Goal: Task Accomplishment & Management: Use online tool/utility

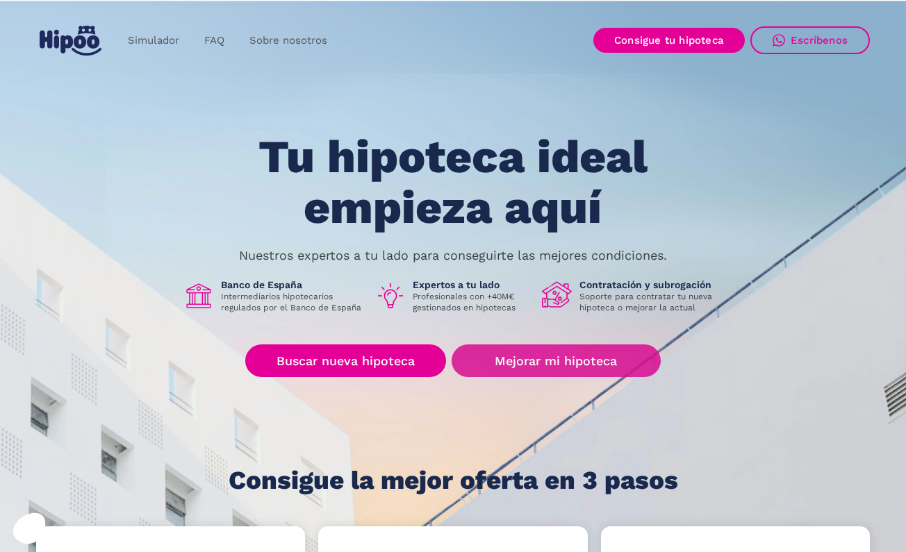
click at [506, 363] on link "Mejorar mi hipoteca" at bounding box center [555, 360] width 209 height 33
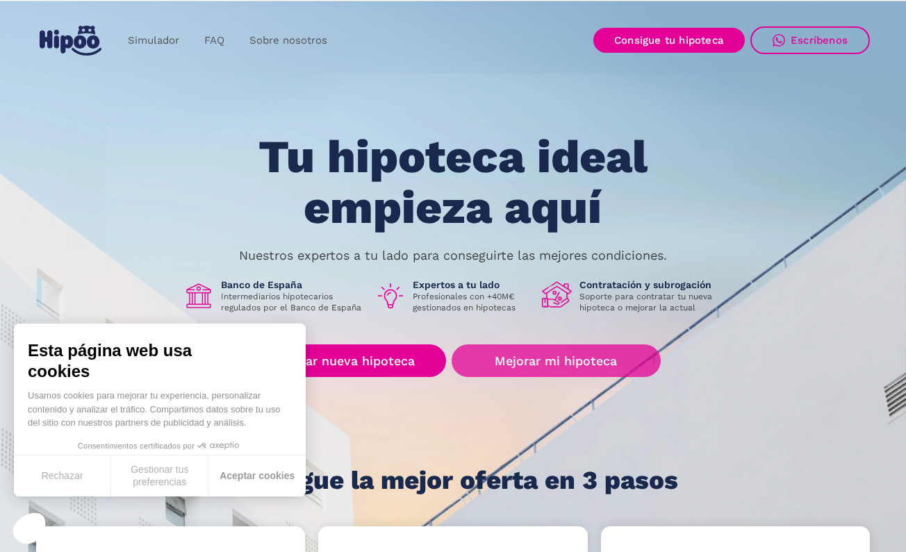
click at [257, 477] on button "Aceptar cookies" at bounding box center [256, 476] width 97 height 41
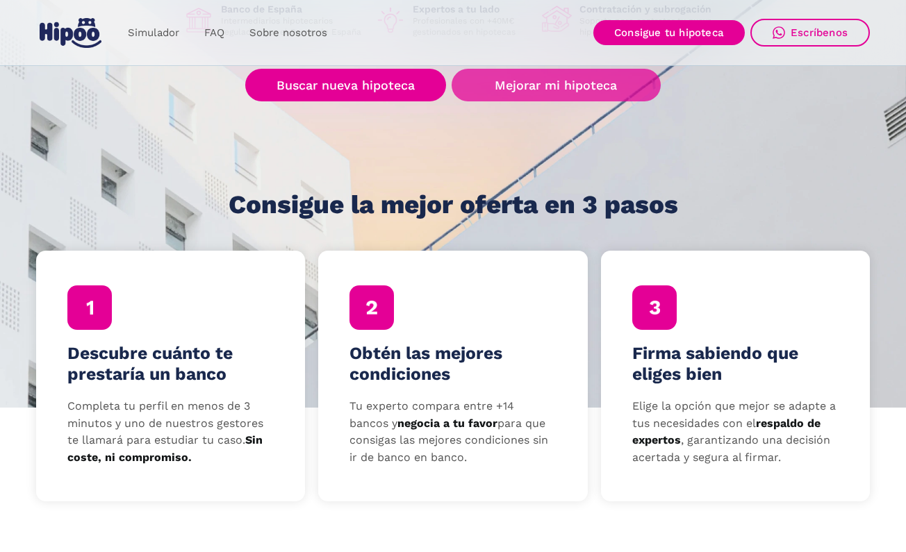
scroll to position [285, 0]
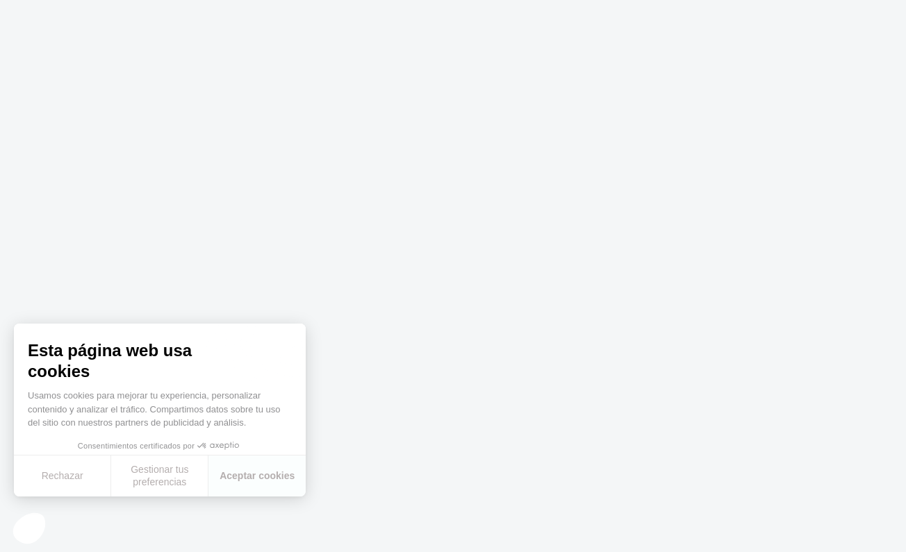
click at [81, 478] on button "Rechazar" at bounding box center [62, 476] width 97 height 41
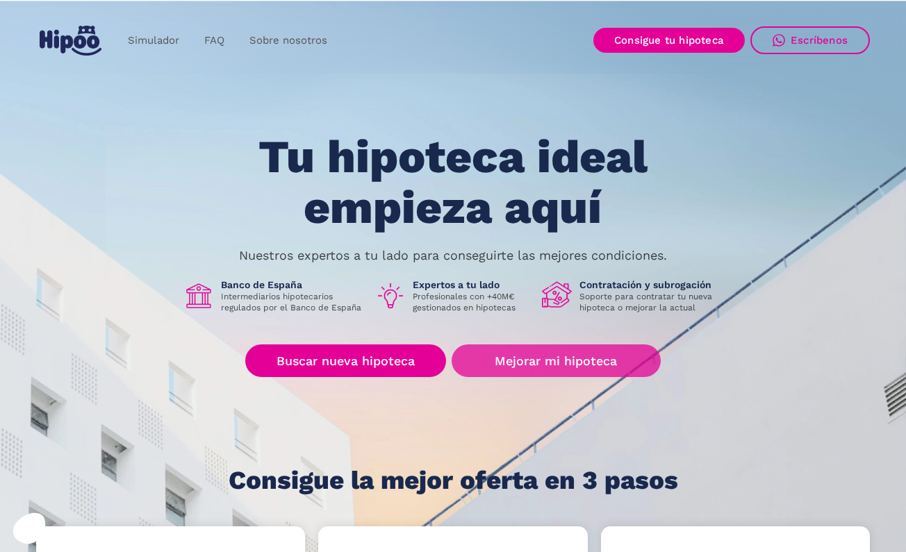
click at [552, 360] on link "Mejorar mi hipoteca" at bounding box center [555, 360] width 209 height 33
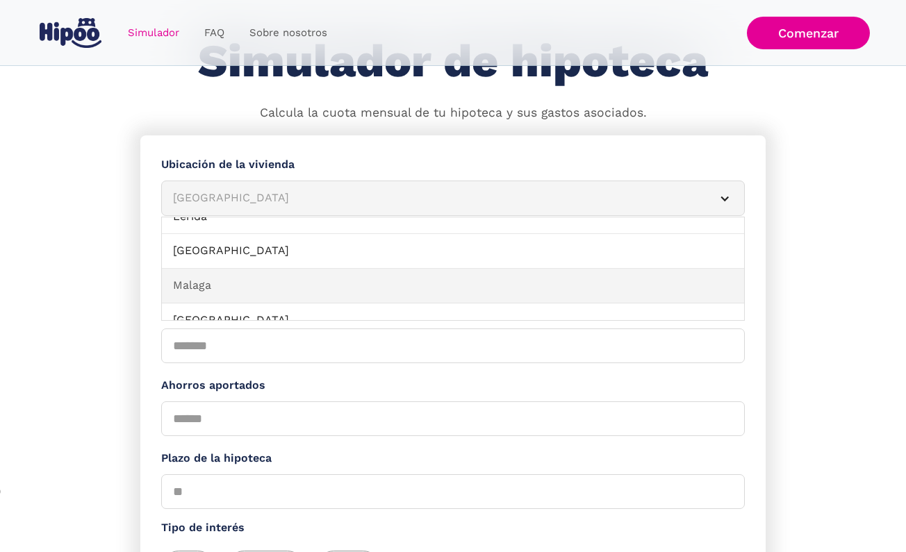
scroll to position [941, 0]
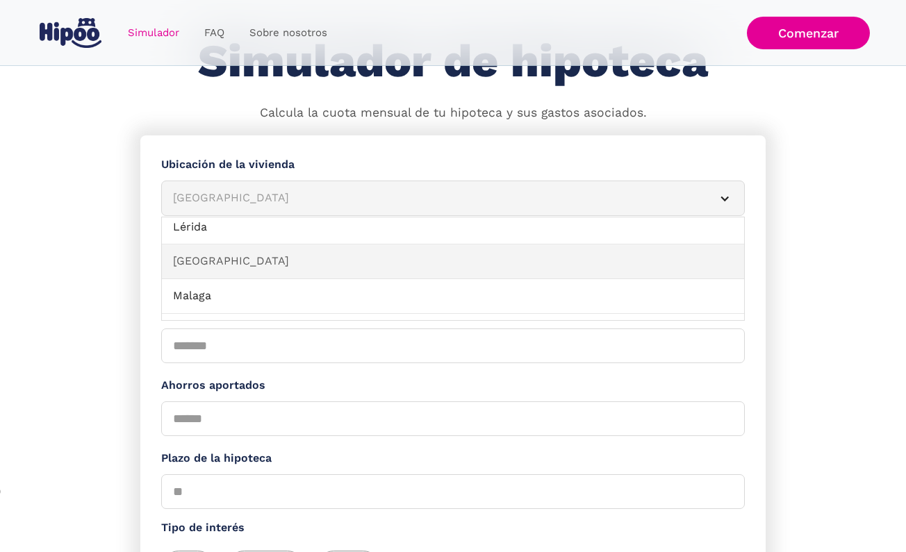
click at [196, 247] on link "[GEOGRAPHIC_DATA]" at bounding box center [453, 261] width 582 height 35
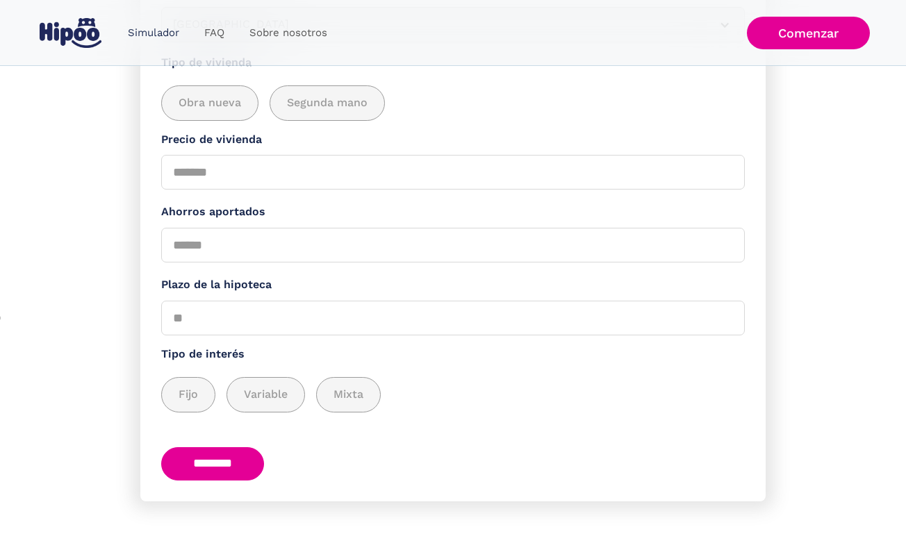
scroll to position [249, 0]
